Goal: Information Seeking & Learning: Learn about a topic

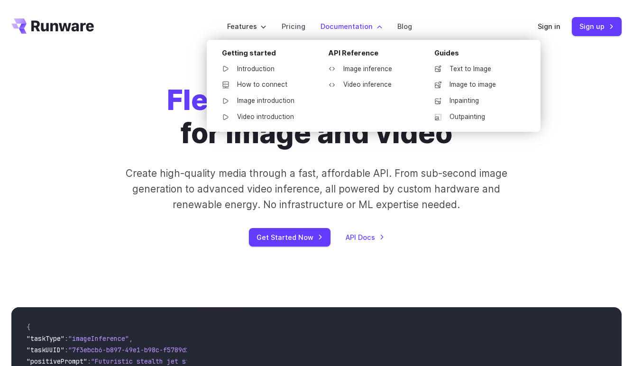
click at [349, 30] on label "Documentation" at bounding box center [352, 26] width 62 height 11
click at [362, 28] on label "Documentation" at bounding box center [352, 26] width 62 height 11
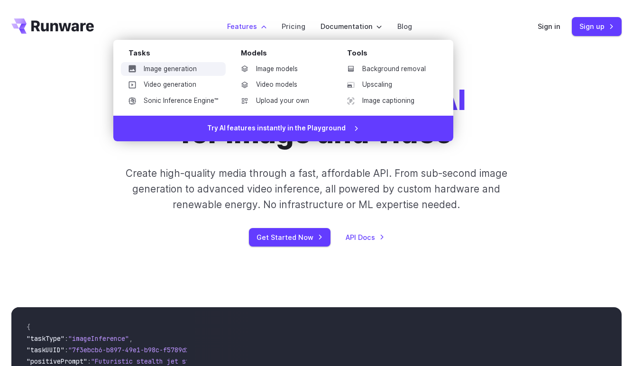
click at [163, 71] on link "Image generation" at bounding box center [173, 69] width 105 height 14
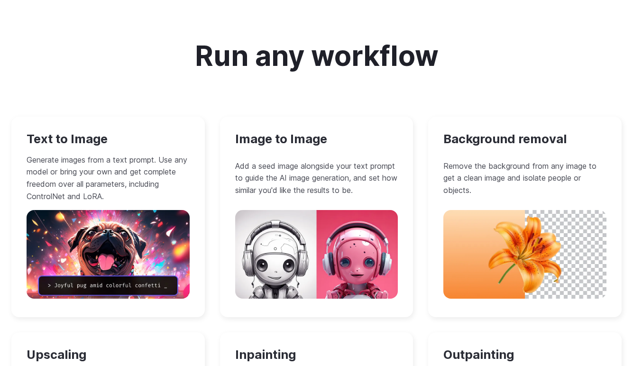
scroll to position [811, 0]
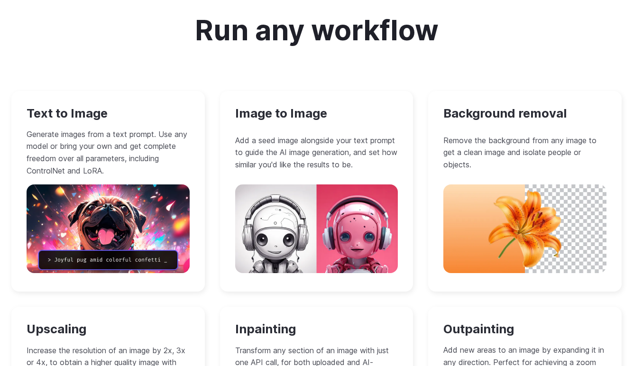
click at [280, 206] on img at bounding box center [316, 229] width 163 height 88
click at [290, 106] on h3 "Image to Image" at bounding box center [316, 113] width 163 height 15
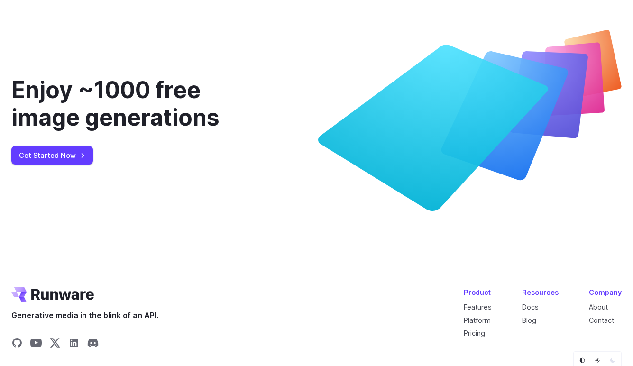
scroll to position [3815, 0]
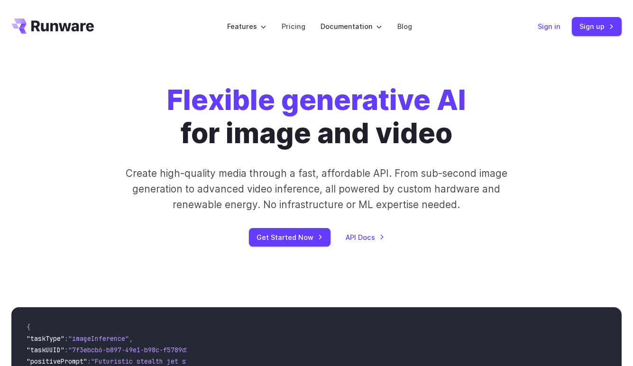
click at [550, 32] on link "Sign in" at bounding box center [549, 26] width 23 height 11
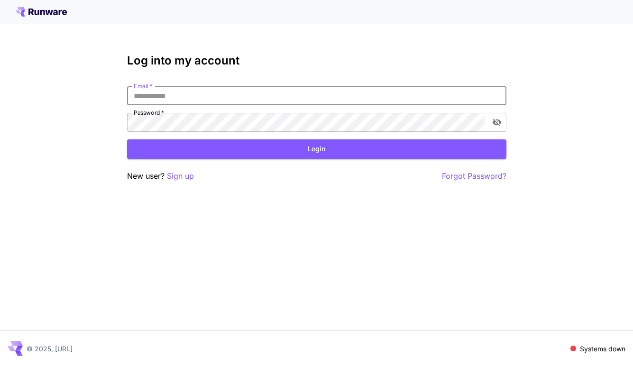
type input "**********"
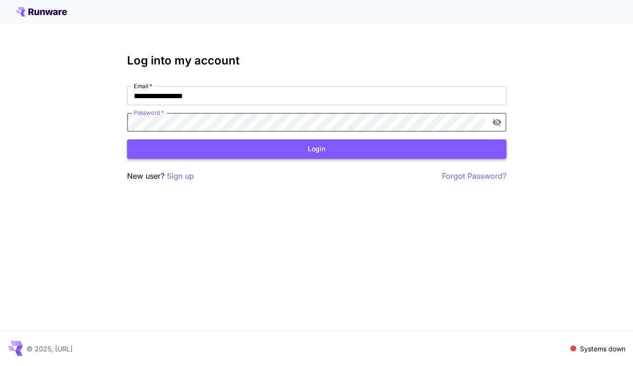
click at [190, 148] on button "Login" at bounding box center [316, 148] width 379 height 19
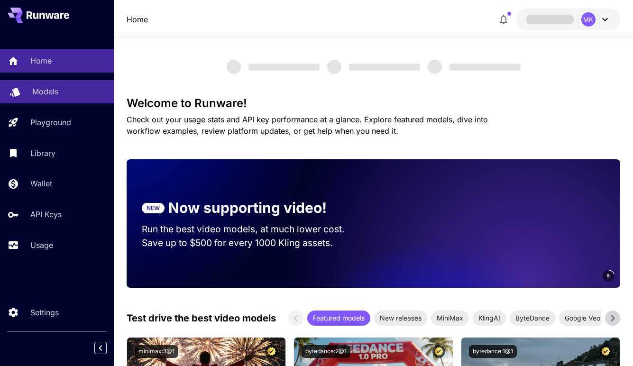
scroll to position [89, 0]
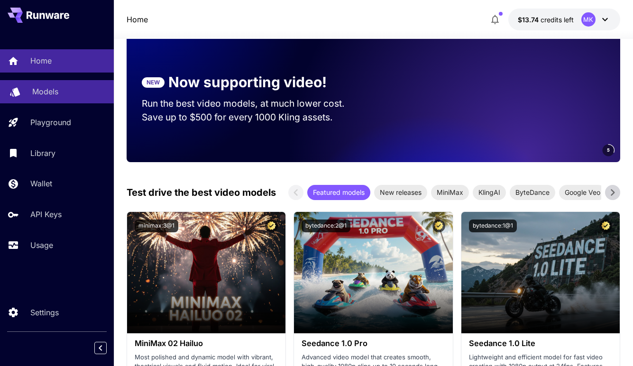
click at [47, 94] on p "Models" at bounding box center [45, 91] width 26 height 11
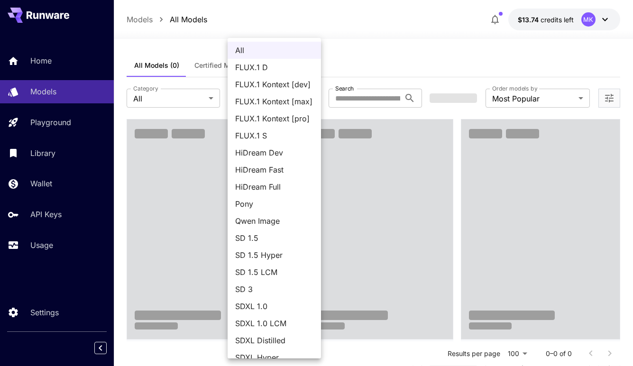
click at [377, 63] on div at bounding box center [316, 183] width 633 height 366
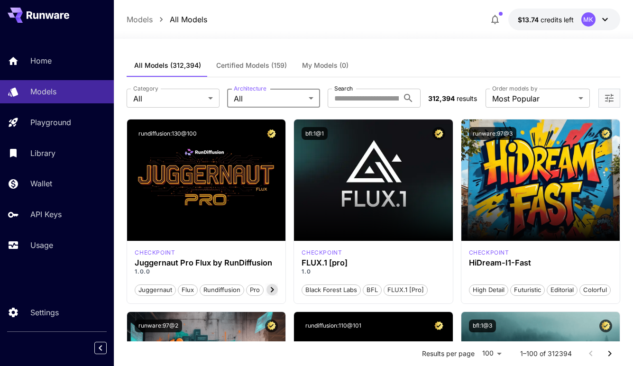
click at [257, 64] on span "Certified Models (159)" at bounding box center [251, 65] width 71 height 9
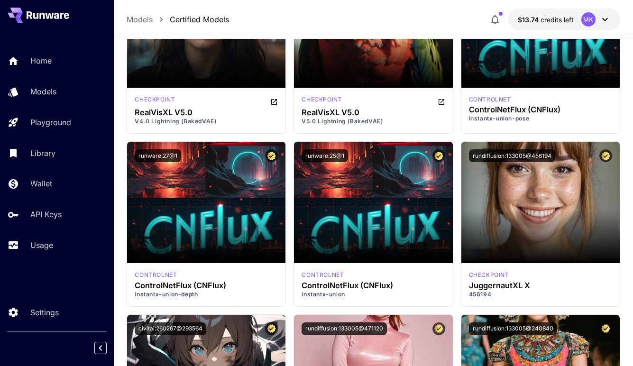
scroll to position [2500, 0]
